Goal: Information Seeking & Learning: Learn about a topic

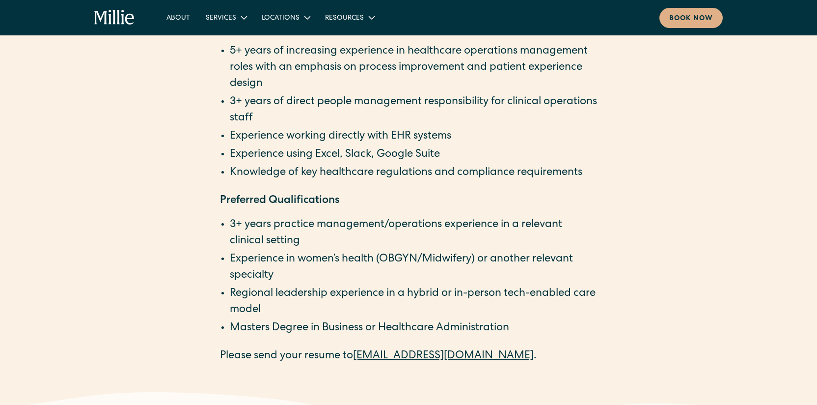
scroll to position [1703, 0]
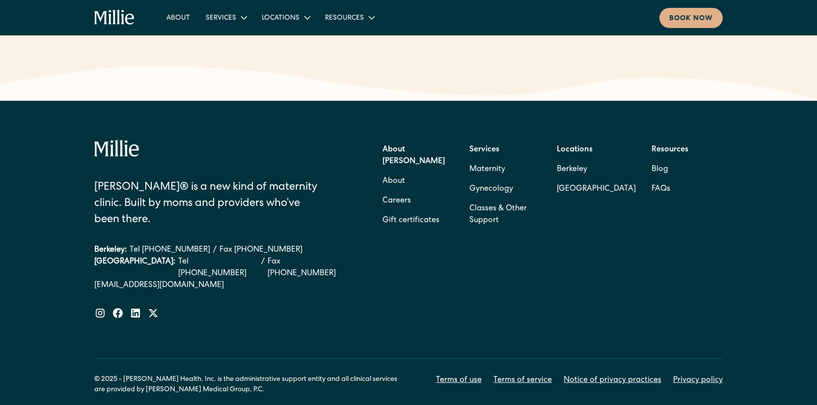
scroll to position [1949, 0]
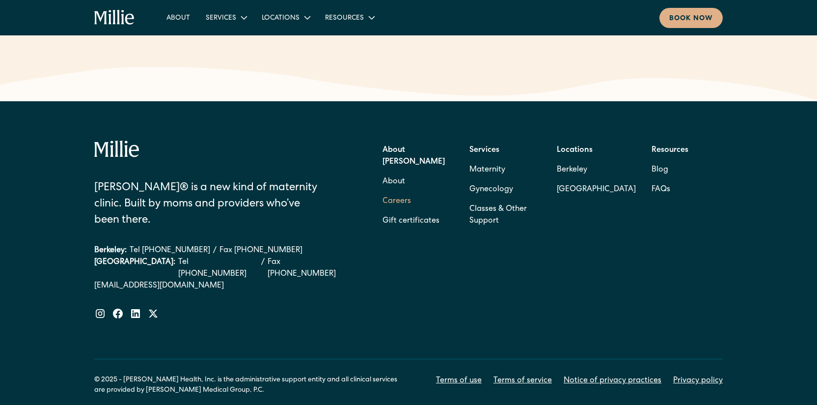
click at [406, 192] on link "Careers" at bounding box center [397, 202] width 28 height 20
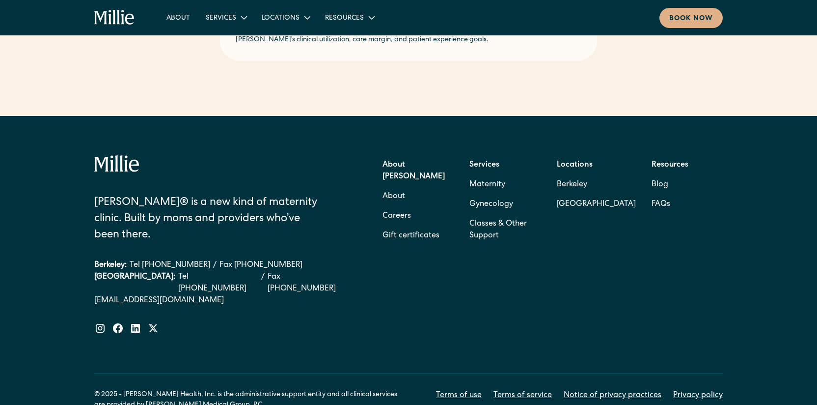
scroll to position [602, 0]
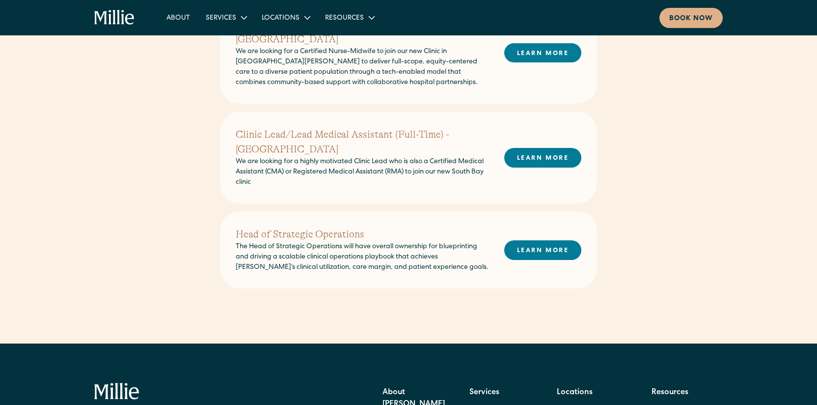
click at [283, 227] on h2 "Head of Strategic Operations" at bounding box center [362, 234] width 253 height 15
click at [538, 240] on link "LEARN MORE" at bounding box center [542, 249] width 77 height 19
click at [562, 242] on link "LEARN MORE" at bounding box center [542, 249] width 77 height 19
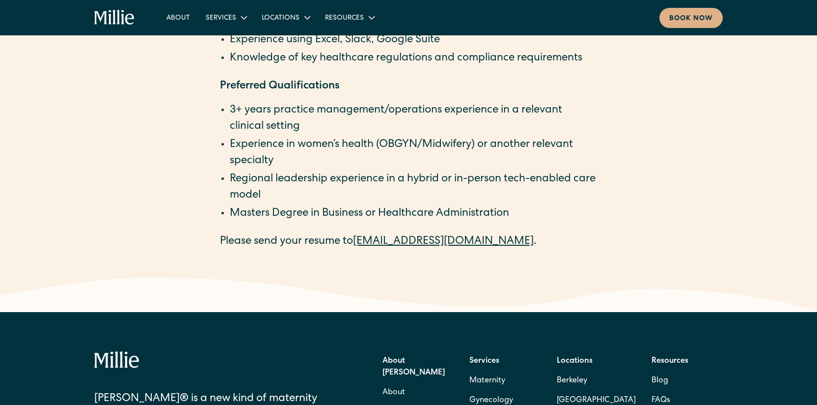
scroll to position [1737, 0]
